Goal: Complete application form: Complete application form

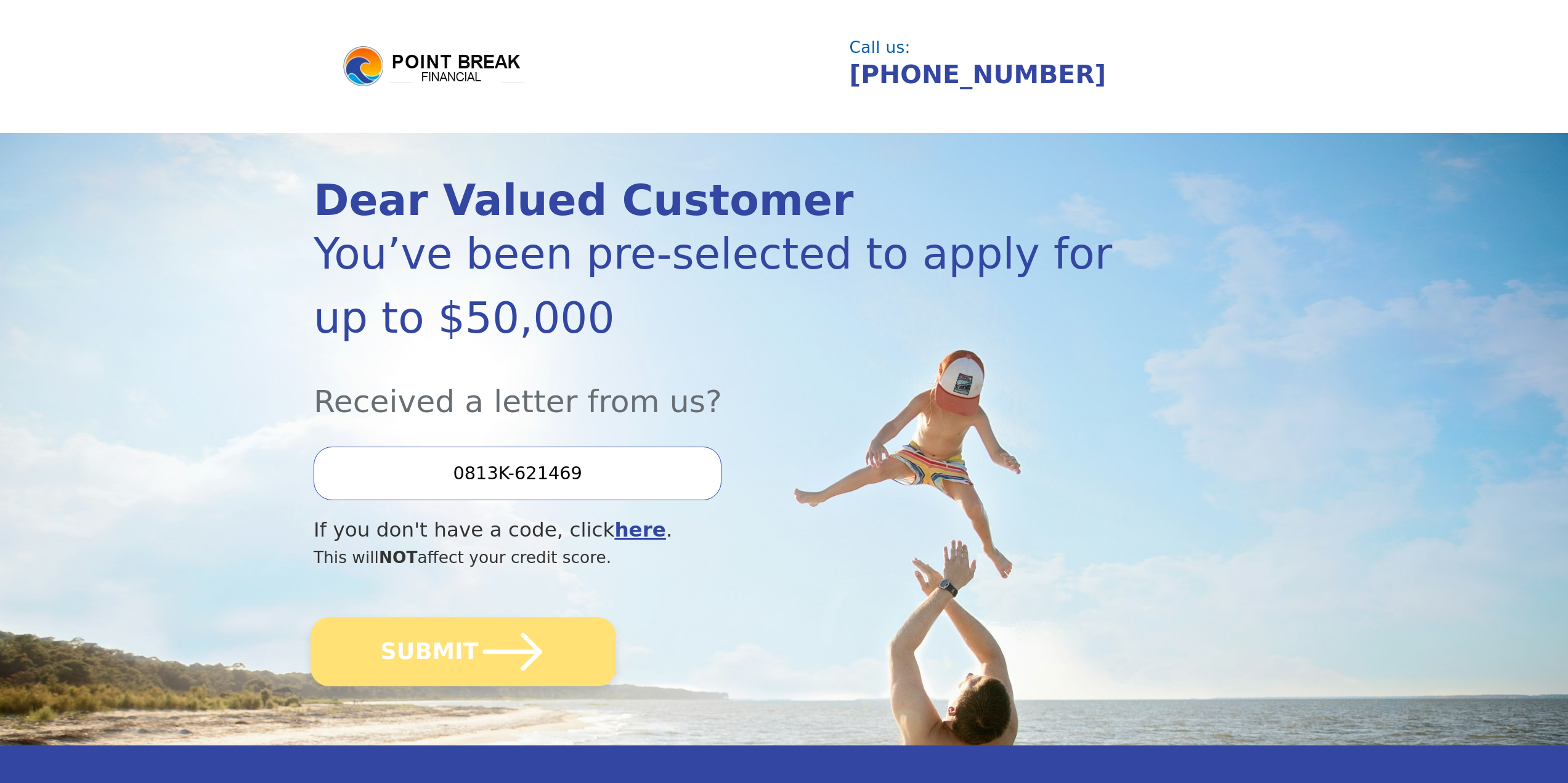
click at [464, 649] on button "SUBMIT" at bounding box center [464, 651] width 306 height 69
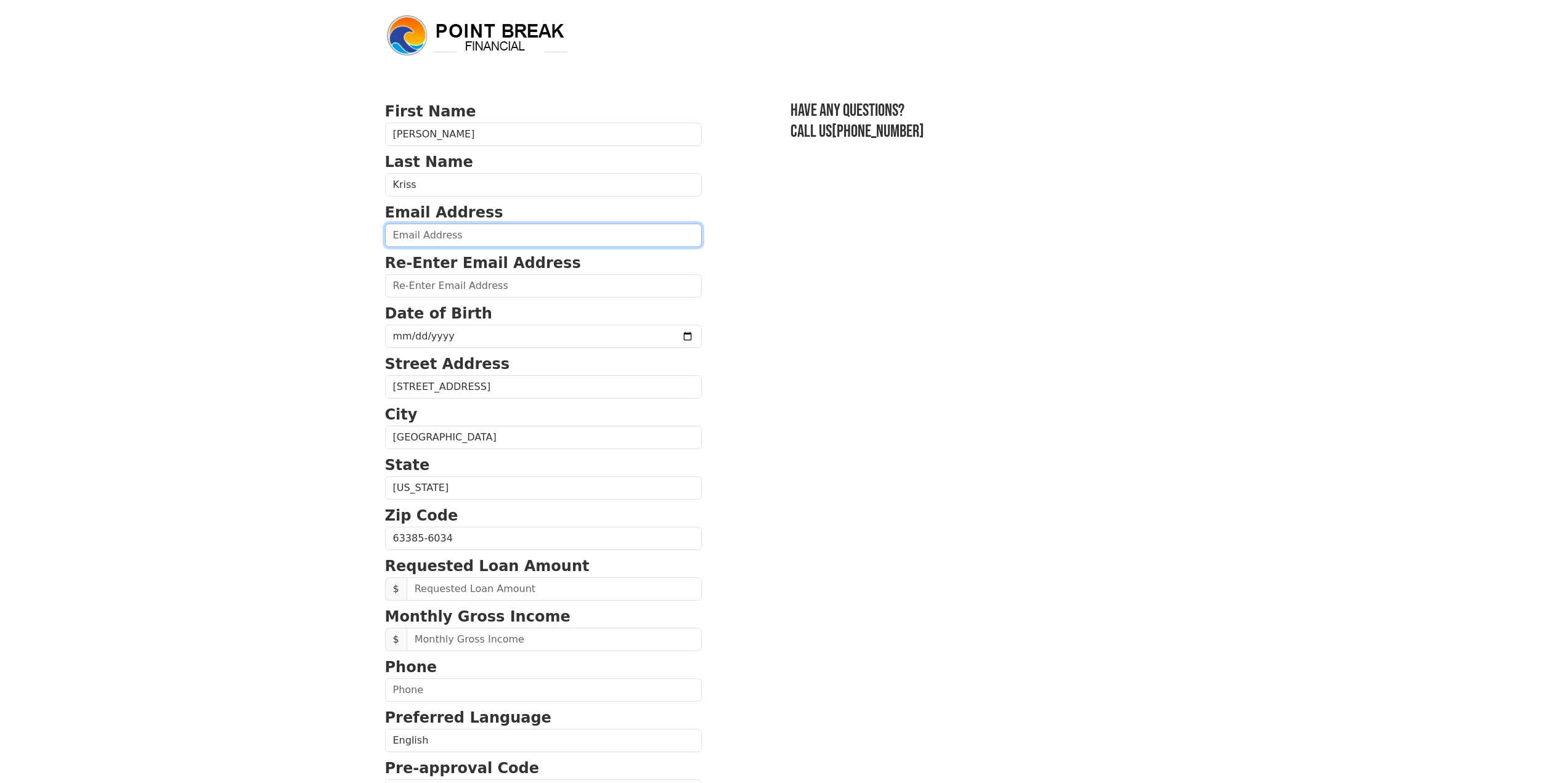
drag, startPoint x: 448, startPoint y: 240, endPoint x: 456, endPoint y: 244, distance: 8.9
click at [456, 244] on input "email" at bounding box center [544, 235] width 317 height 23
type input "brandonkriss@gmail.com"
type input "(636) 345-2441"
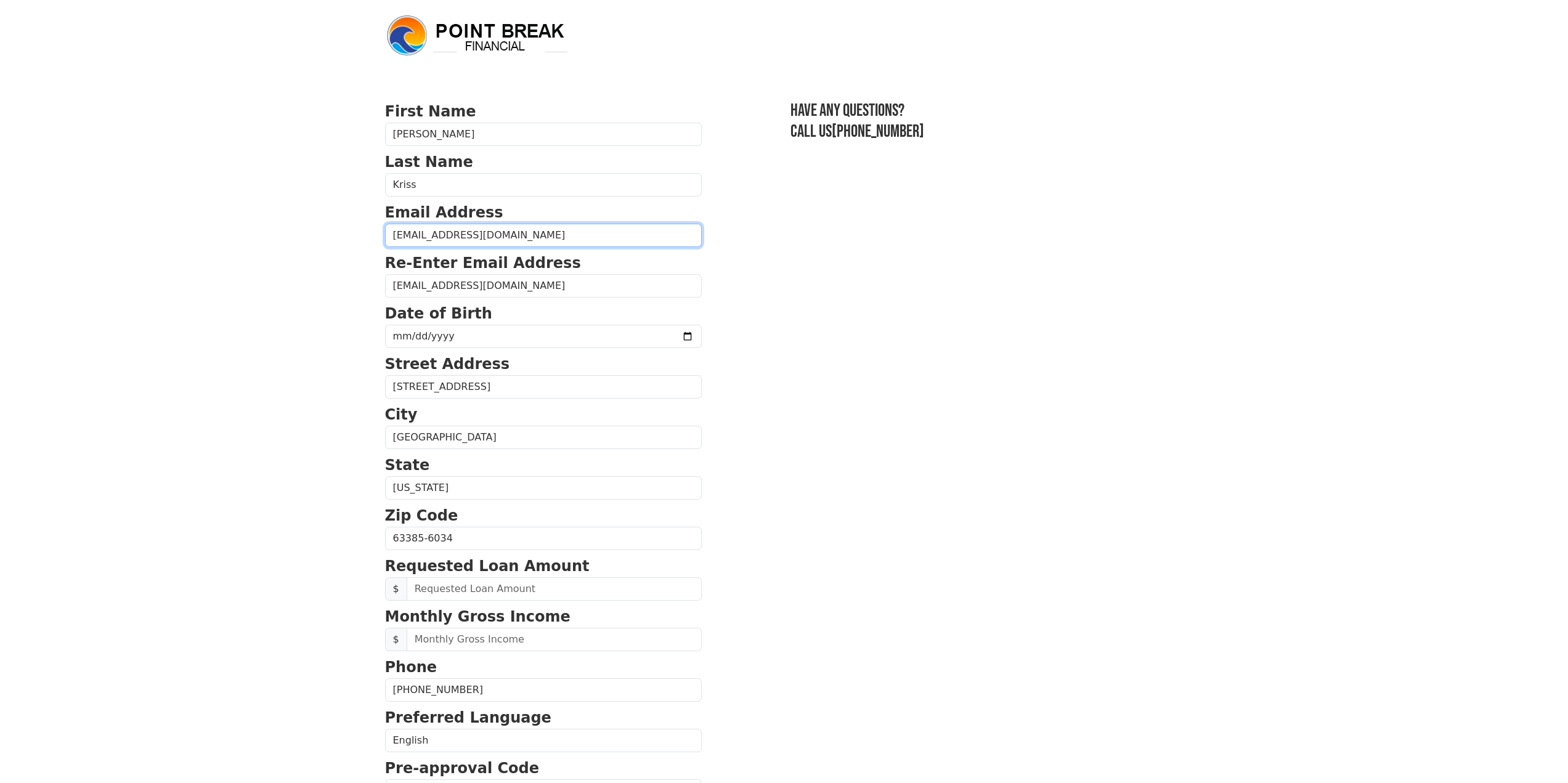
click at [450, 232] on input "brandonkriss@gmail.com" at bounding box center [544, 235] width 317 height 23
type input "brandonkriss+pointbreak@gmail.com"
drag, startPoint x: 450, startPoint y: 287, endPoint x: 485, endPoint y: 287, distance: 35.0
click at [450, 287] on input "brandonkriss@gmail.com" at bounding box center [544, 285] width 317 height 23
type input "brandonkriss+pointbreak@gmail.com"
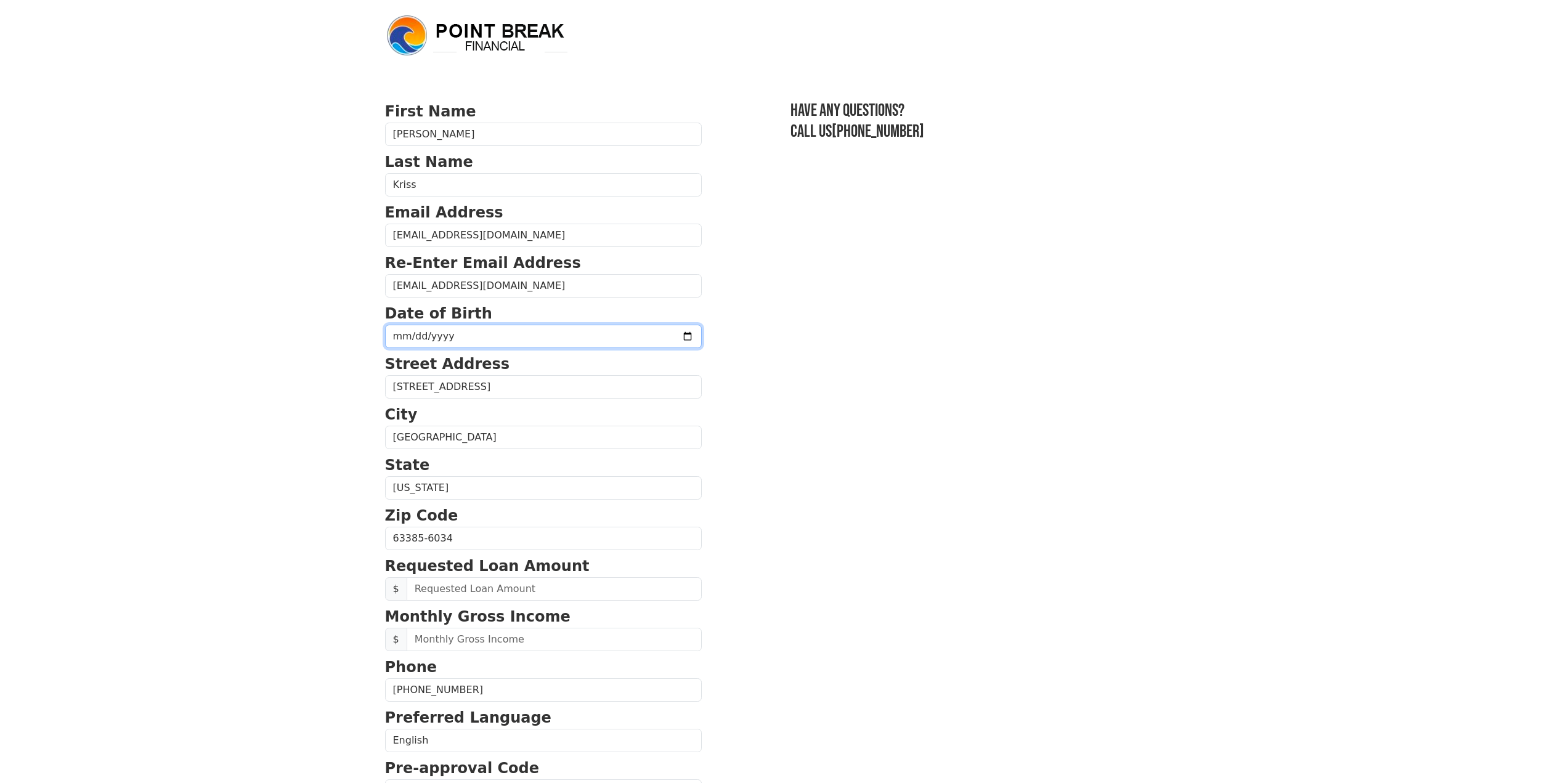
click at [502, 340] on input "date" at bounding box center [544, 336] width 317 height 23
type input "1988-11-15"
click at [328, 468] on body "First Name Brandon Last Name Kriss Email Address brandonkriss+pointbreak@gmail.…" at bounding box center [784, 391] width 1568 height 783
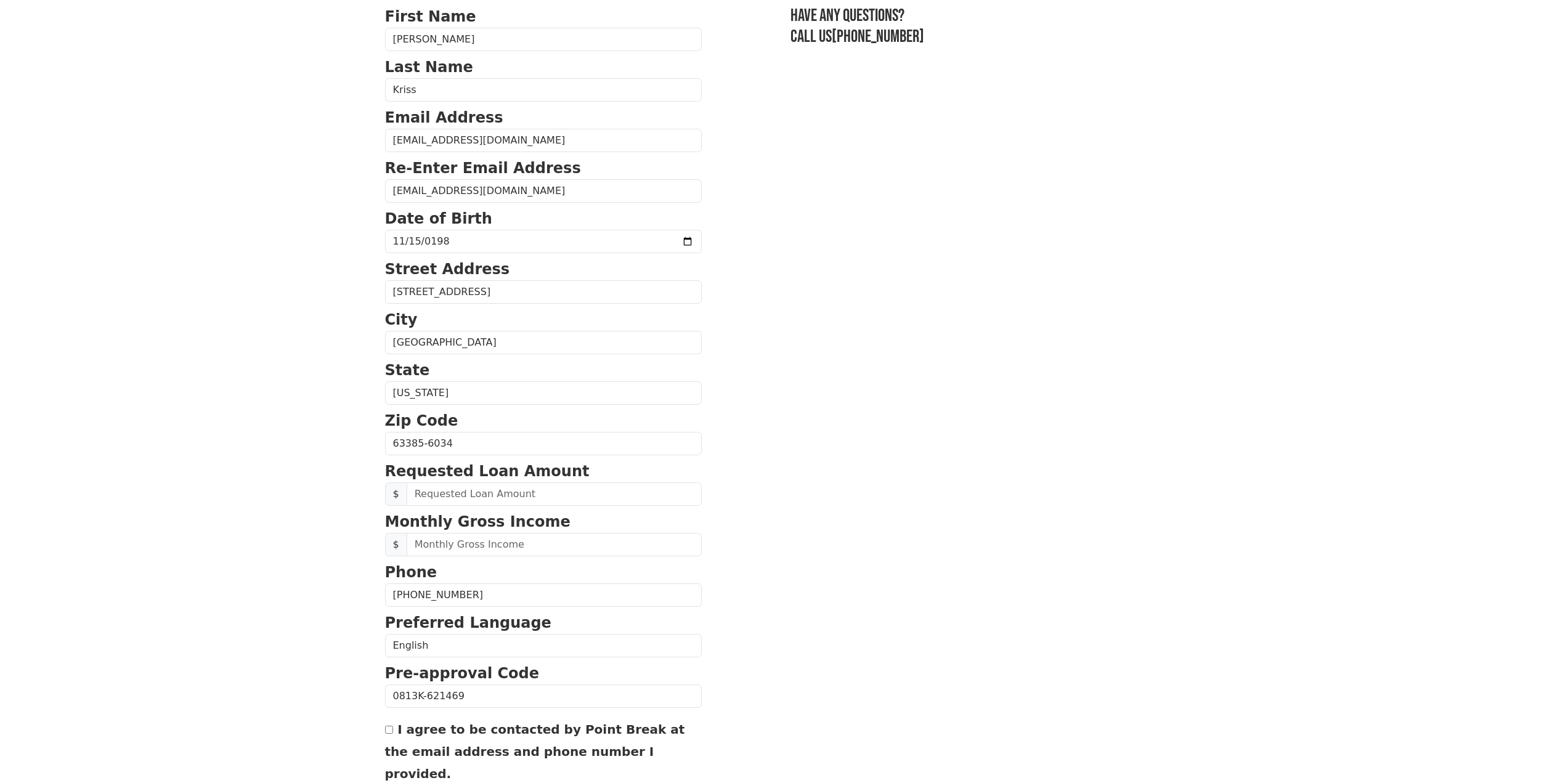
scroll to position [123, 0]
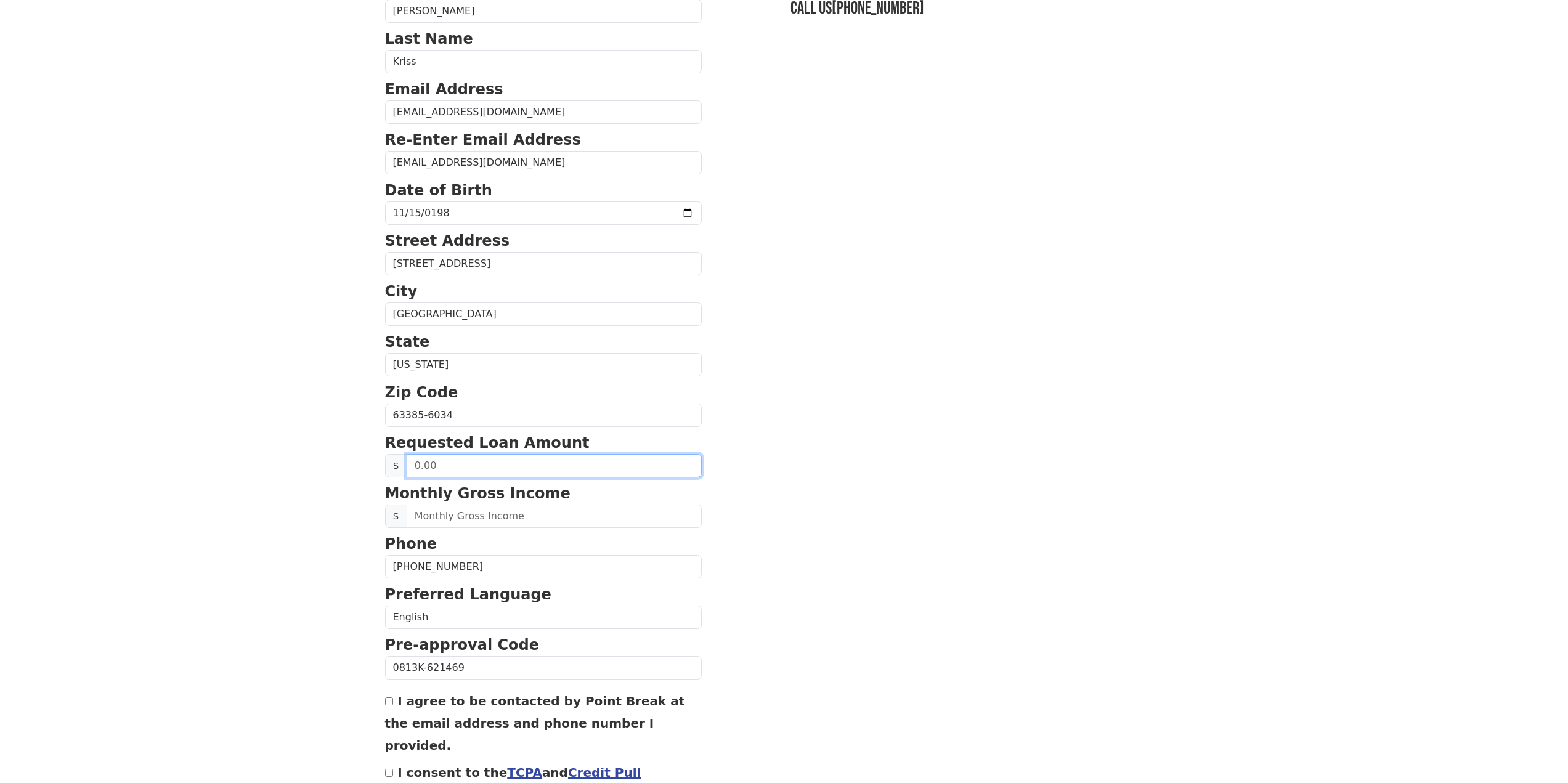
click at [447, 467] on input "text" at bounding box center [554, 465] width 295 height 23
type input "50,000.00"
click at [296, 484] on body "First Name Brandon Last Name Kriss Email Address brandonkriss+pointbreak@gmail.…" at bounding box center [784, 268] width 1568 height 783
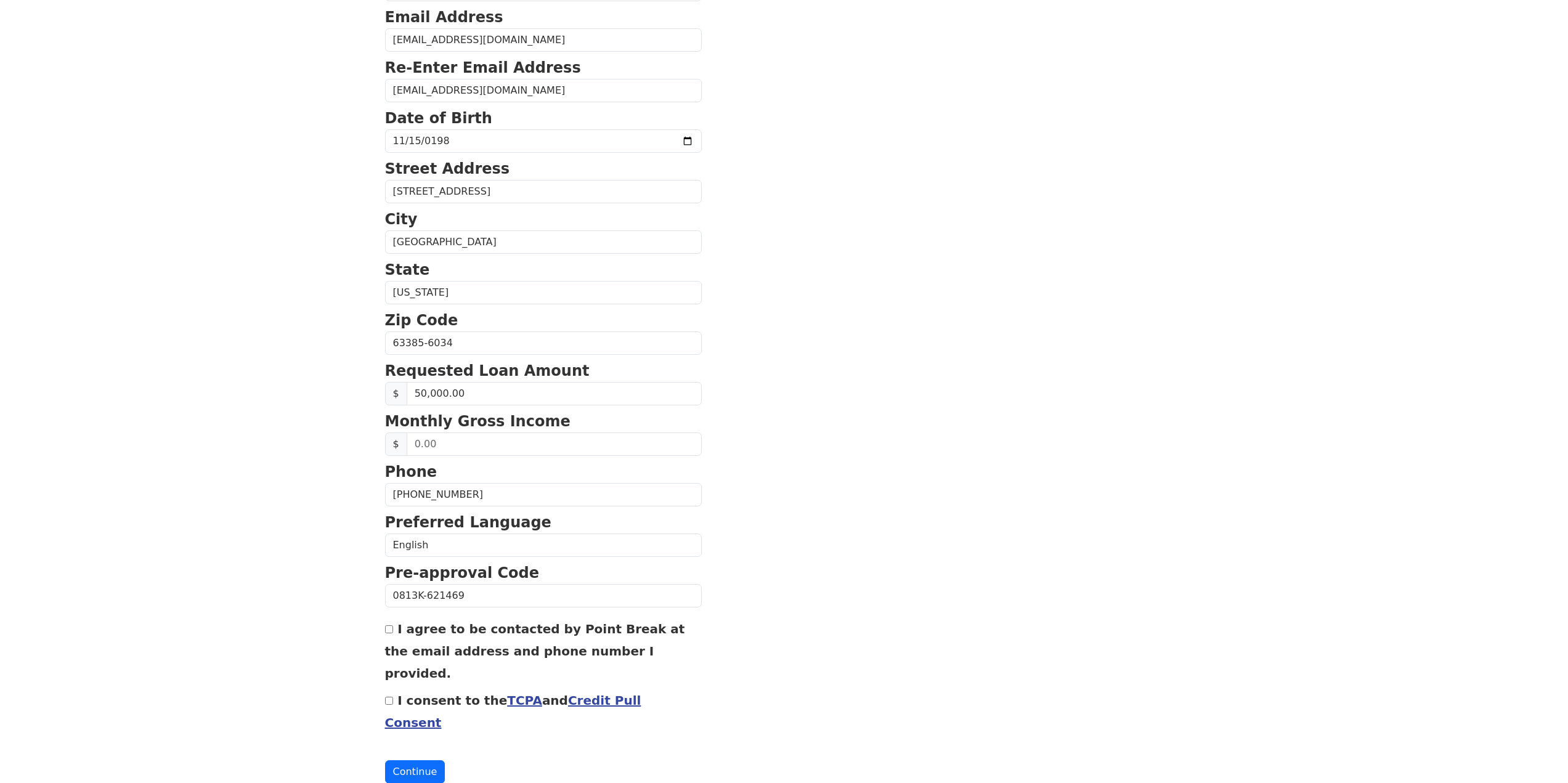
scroll to position [196, 0]
click at [470, 443] on input "text" at bounding box center [554, 443] width 295 height 23
drag, startPoint x: 464, startPoint y: 447, endPoint x: 373, endPoint y: 455, distance: 91.4
click at [373, 455] on body "First Name Brandon Last Name Kriss Email Address brandonkriss+pointbreak@gmail.…" at bounding box center [784, 195] width 1568 height 783
type input "23,000.00"
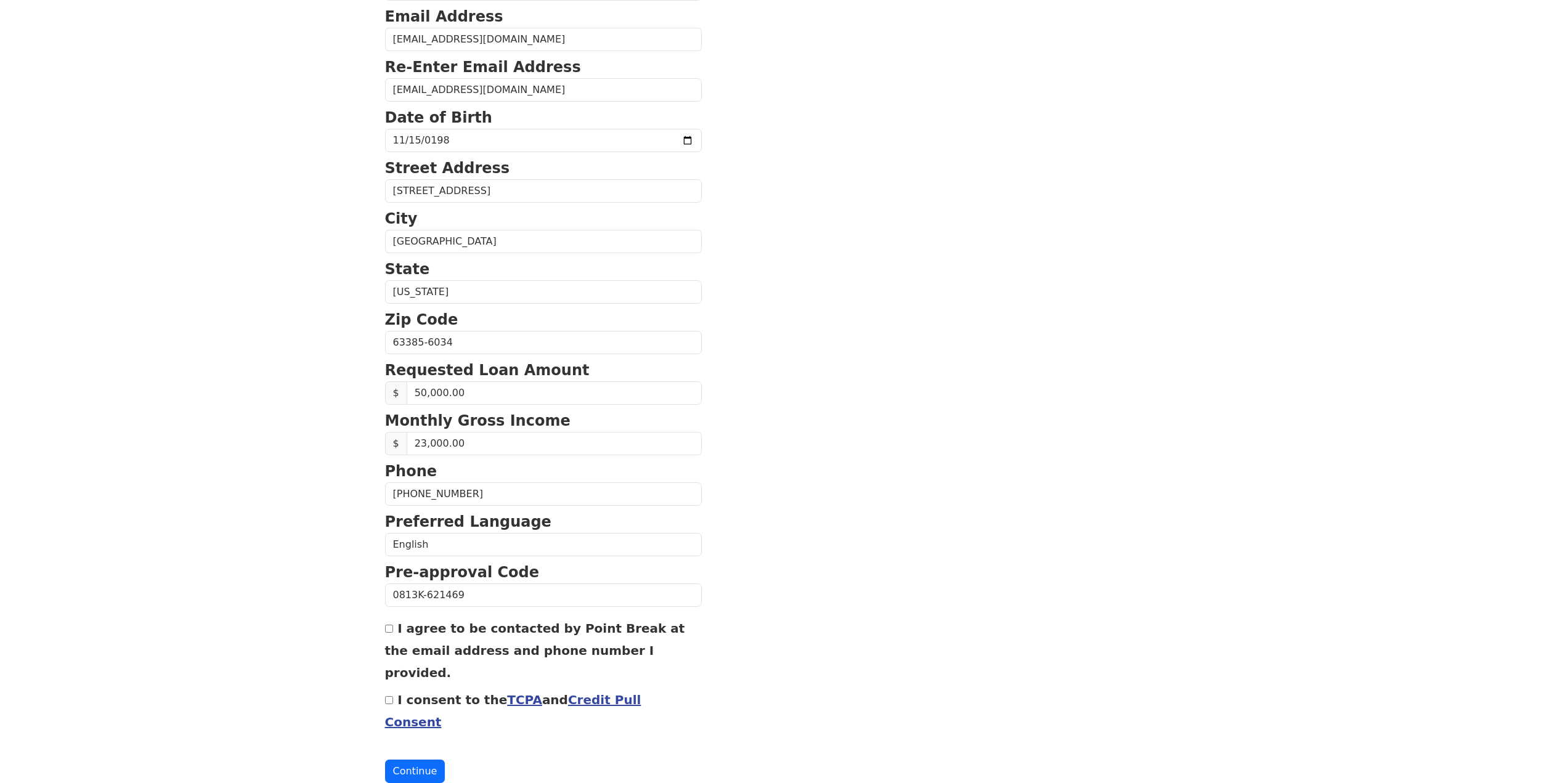
click at [324, 509] on body "First Name Brandon Last Name Kriss Email Address brandonkriss+pointbreak@gmail.…" at bounding box center [784, 195] width 1568 height 783
click at [391, 625] on input "I agree to be contacted by Point Break at the email address and phone number I …" at bounding box center [389, 629] width 8 height 8
checkbox input "true"
click at [387, 696] on input "I consent to the TCPA and Credit Pull Consent" at bounding box center [389, 700] width 8 height 8
checkbox input "true"
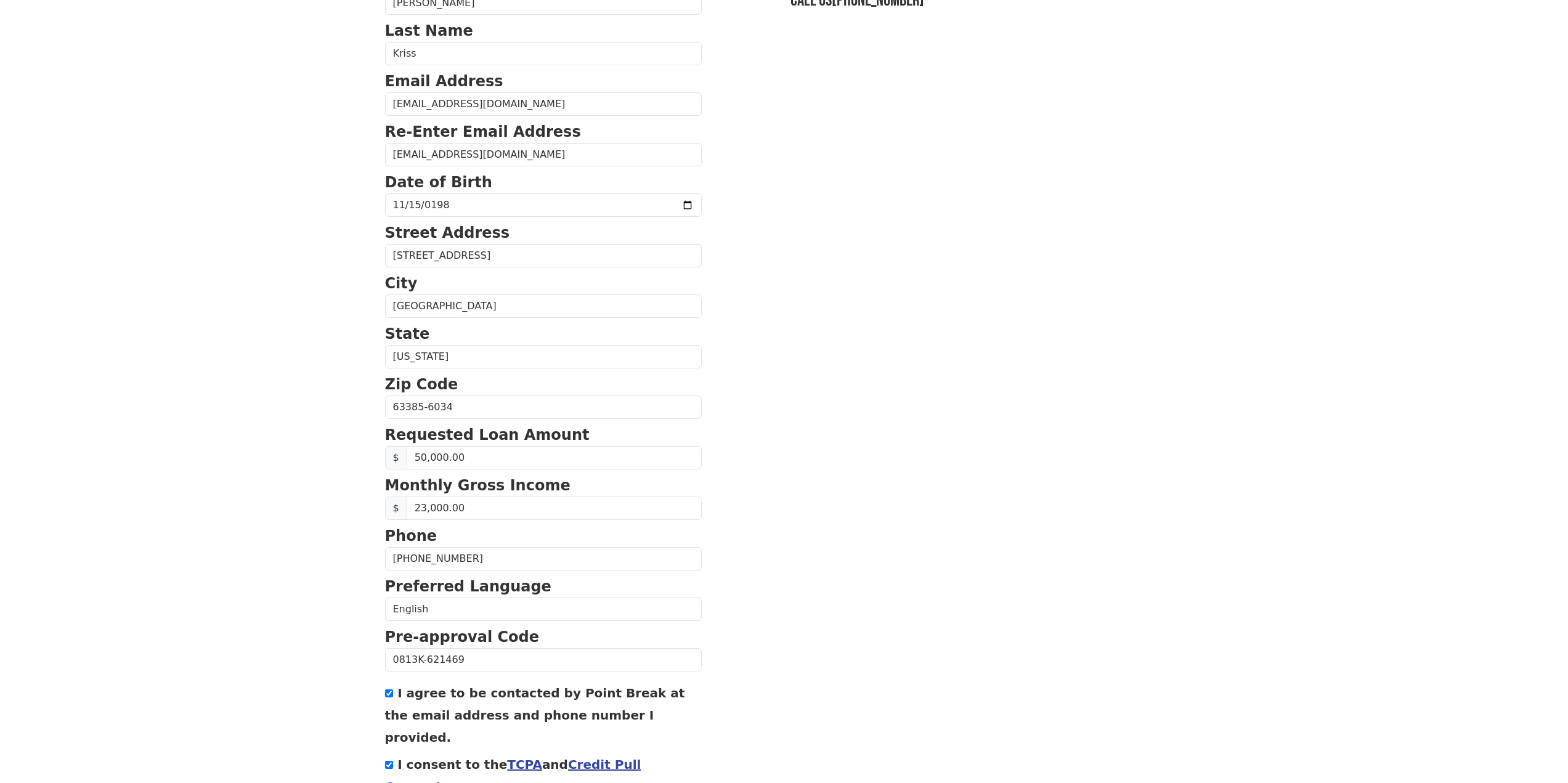
scroll to position [134, 0]
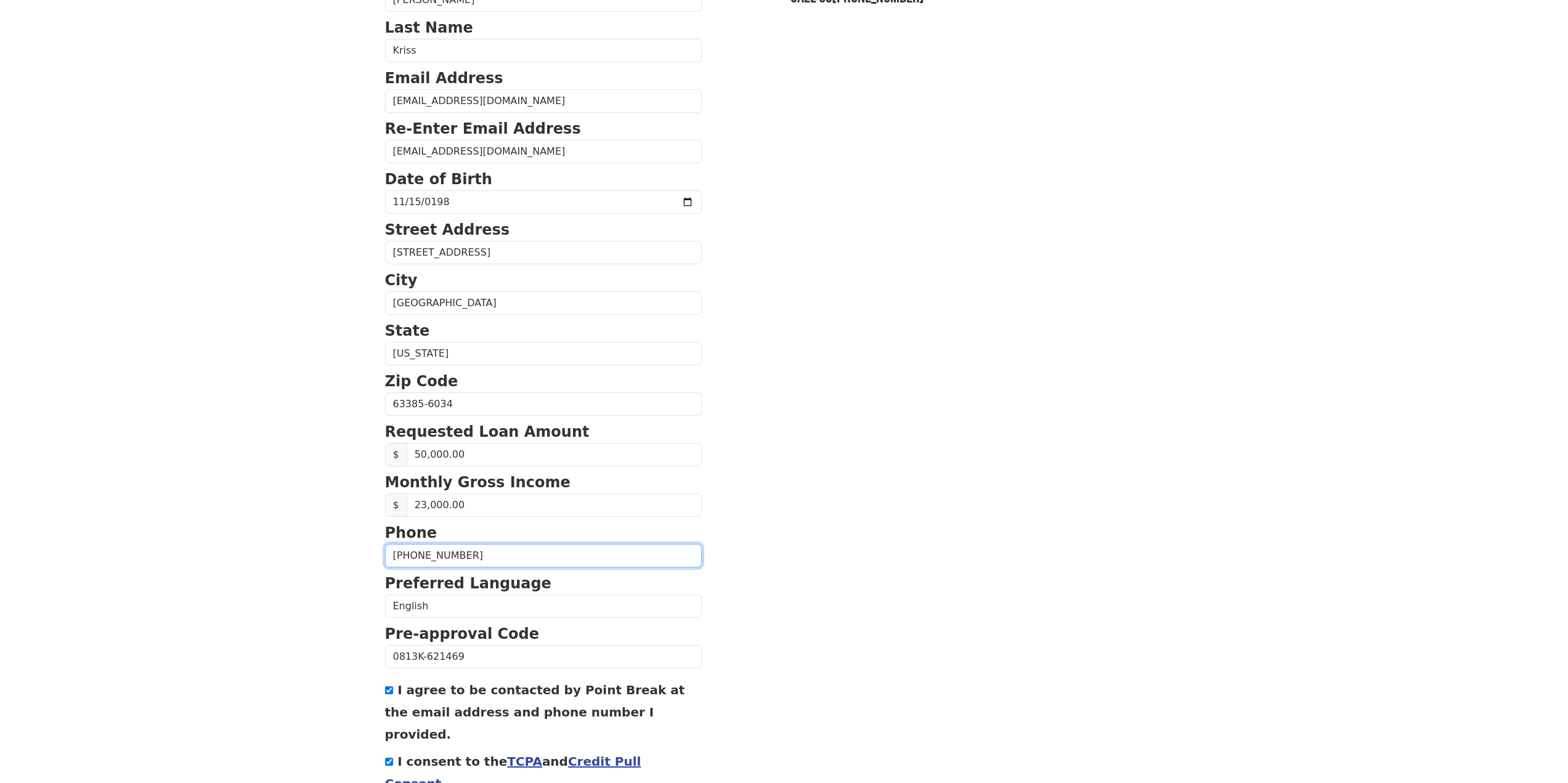
drag, startPoint x: 469, startPoint y: 555, endPoint x: 384, endPoint y: 565, distance: 85.6
click at [384, 567] on div "First Name Brandon Last Name Kriss Email Address brandonkriss+pointbreak@gmail.…" at bounding box center [784, 377] width 813 height 1023
type input "(702) 900-1147"
click at [318, 605] on body "First Name Brandon Last Name Kriss Email Address brandonkriss+pointbreak@gmail.…" at bounding box center [784, 257] width 1568 height 783
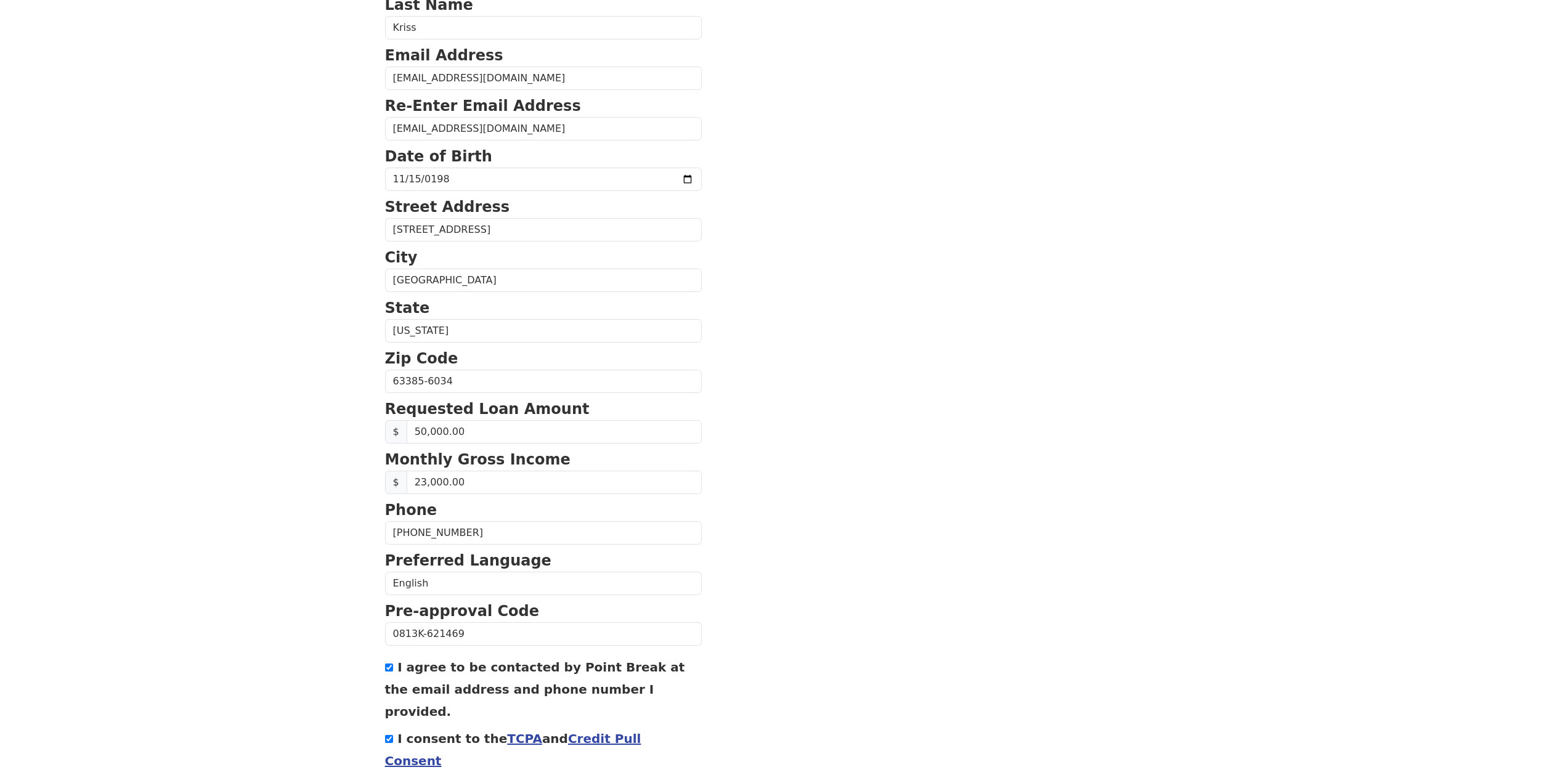
scroll to position [196, 0]
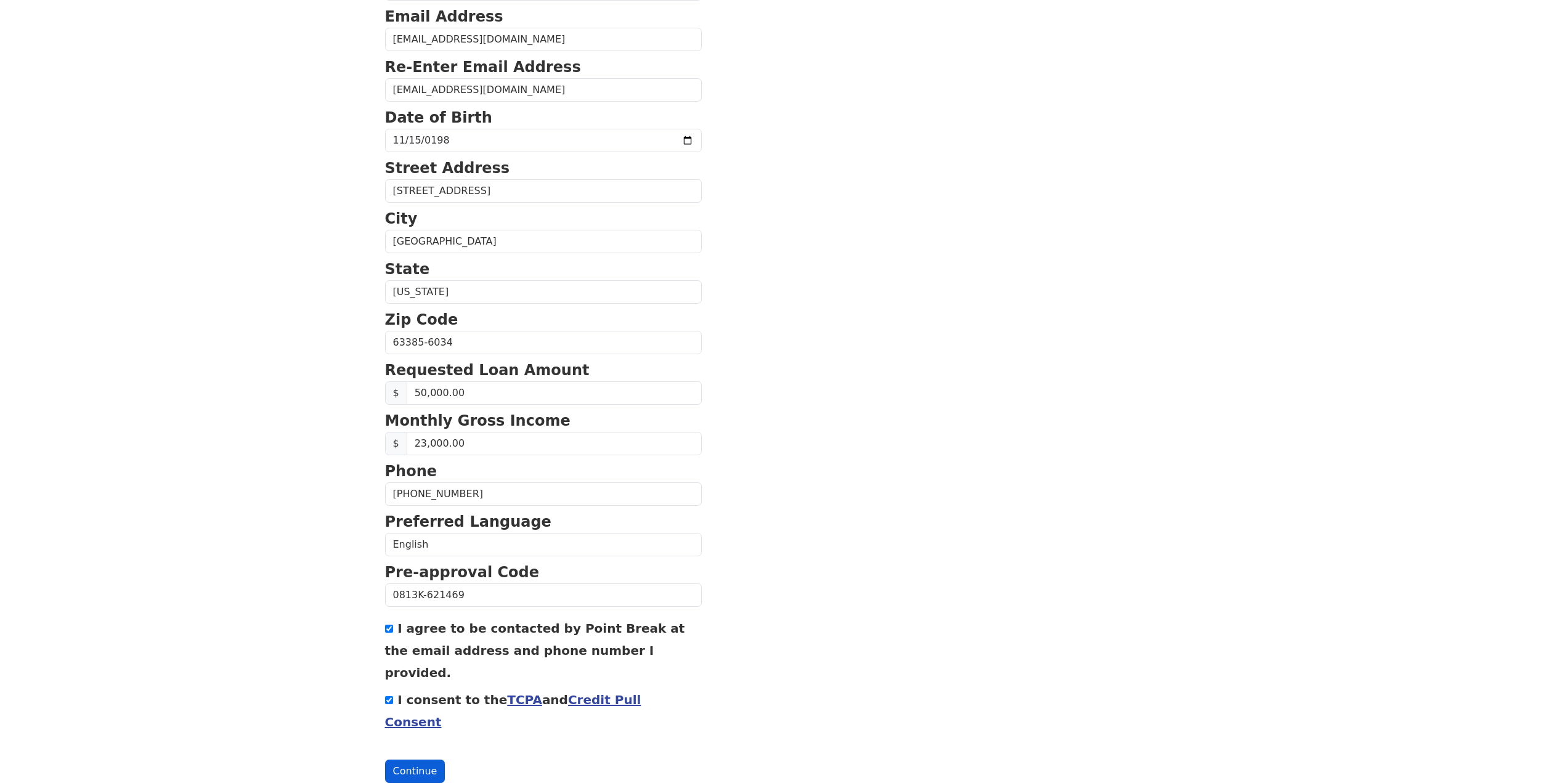
click at [404, 759] on button "Continue" at bounding box center [415, 770] width 60 height 23
